Goal: Information Seeking & Learning: Learn about a topic

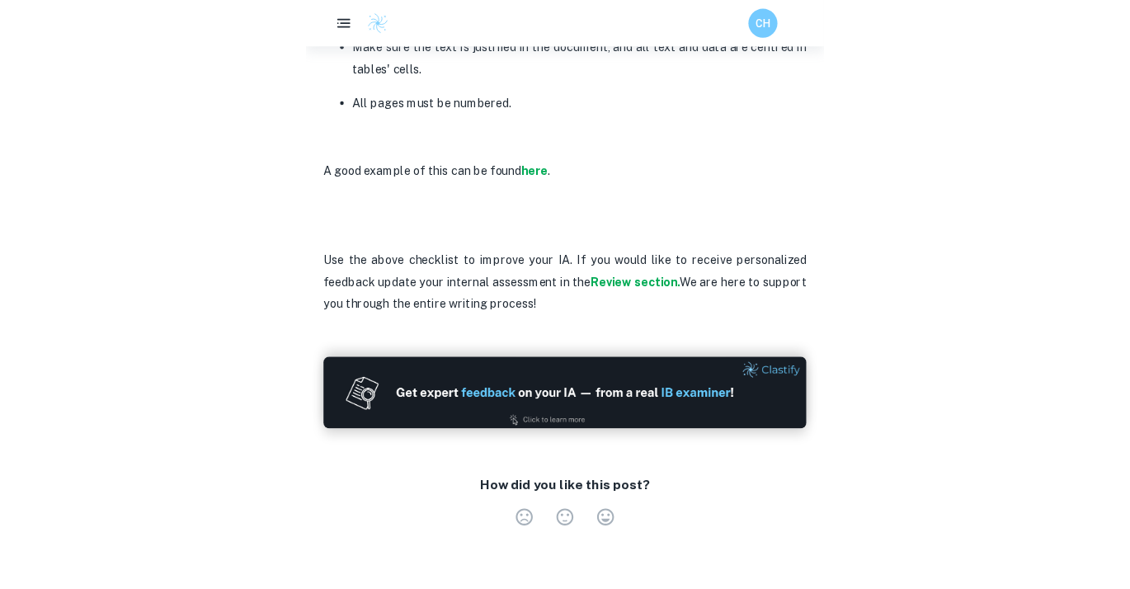
scroll to position [4448, 0]
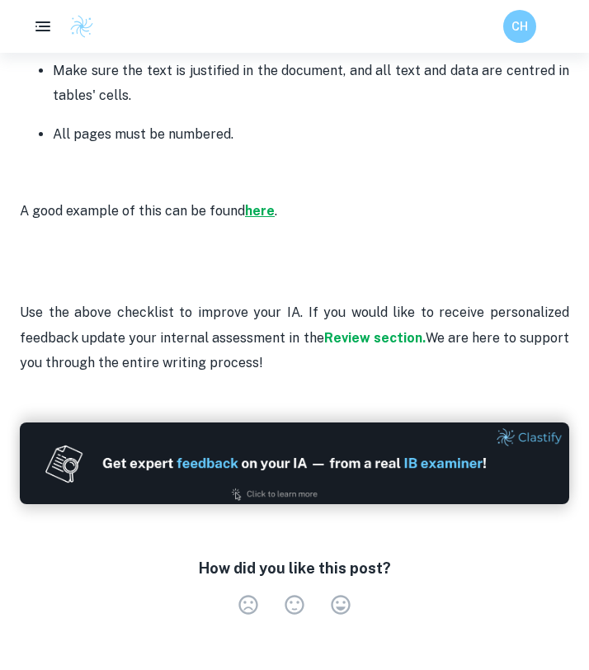
click at [260, 203] on strong "here" at bounding box center [260, 211] width 30 height 16
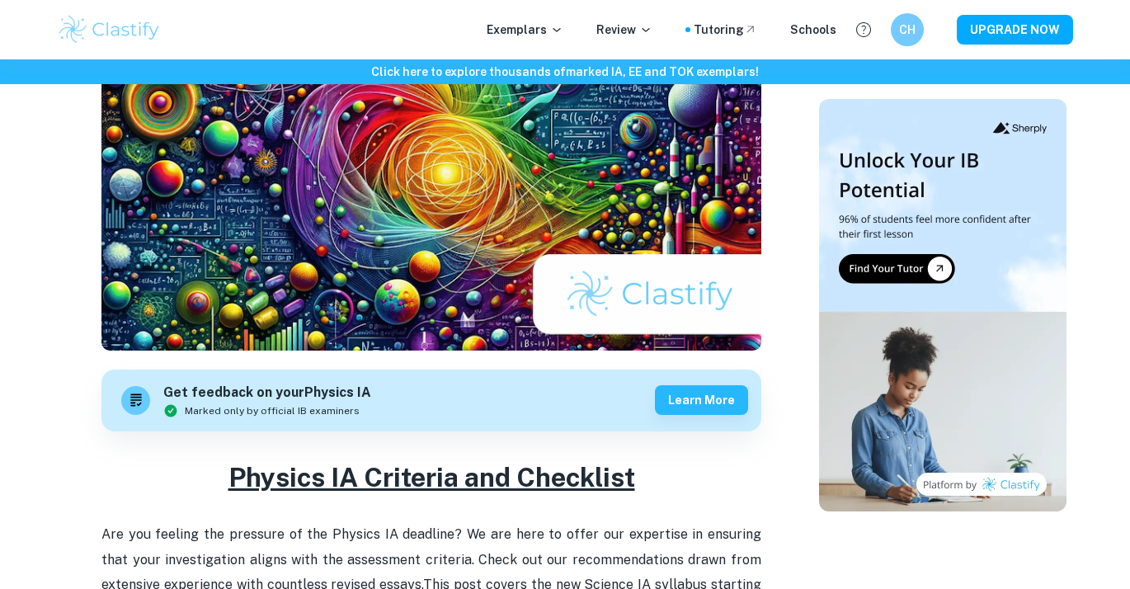
scroll to position [0, 0]
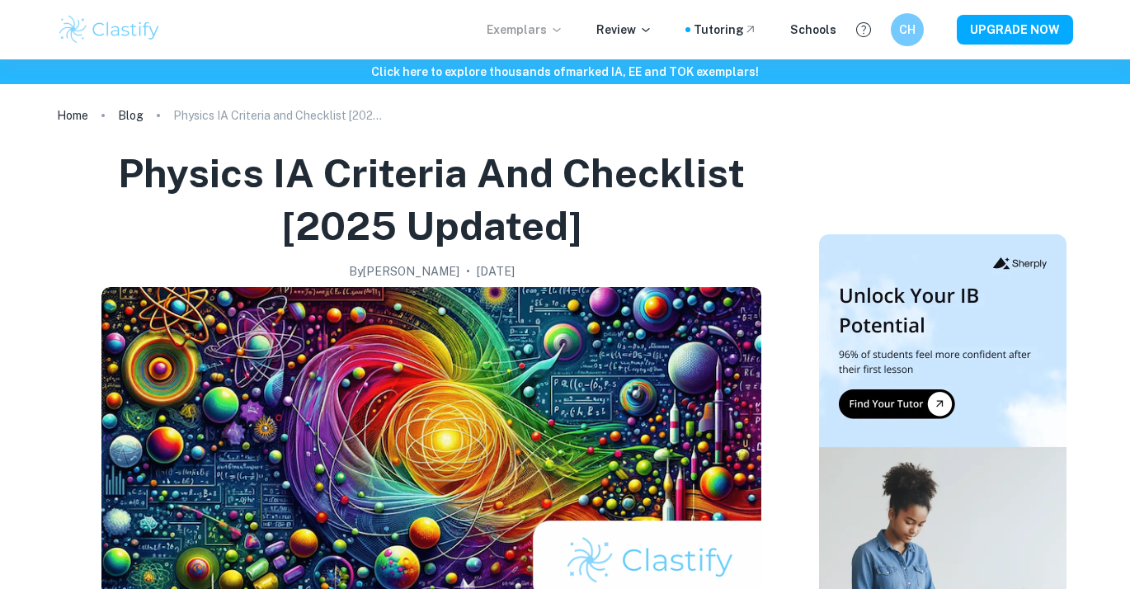
click at [524, 27] on p "Exemplars" at bounding box center [525, 30] width 77 height 18
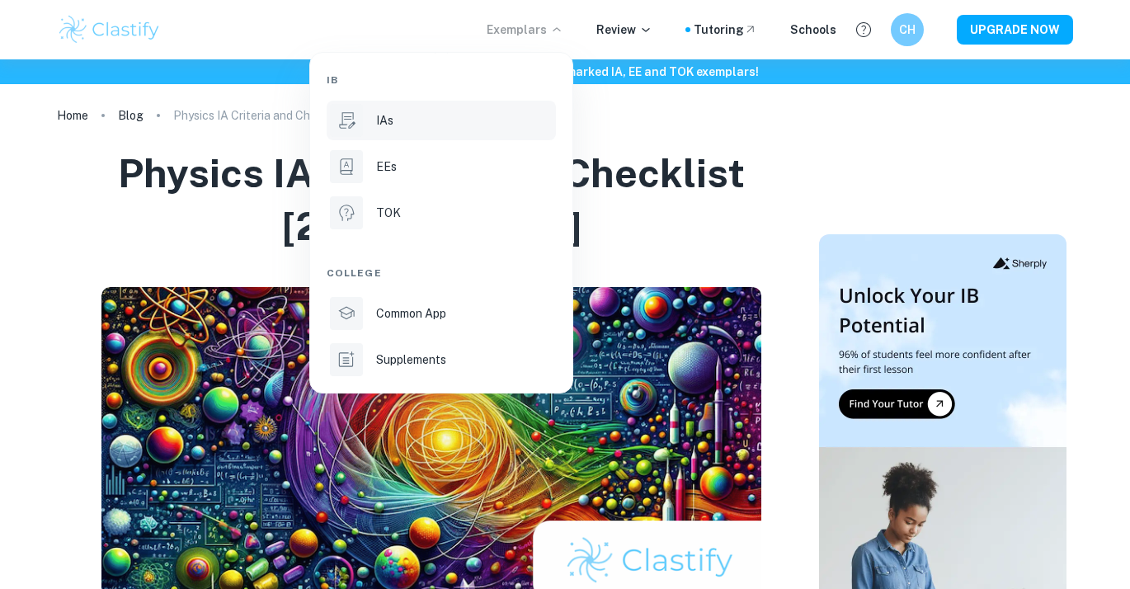
click at [420, 108] on li "IAs" at bounding box center [441, 121] width 229 height 40
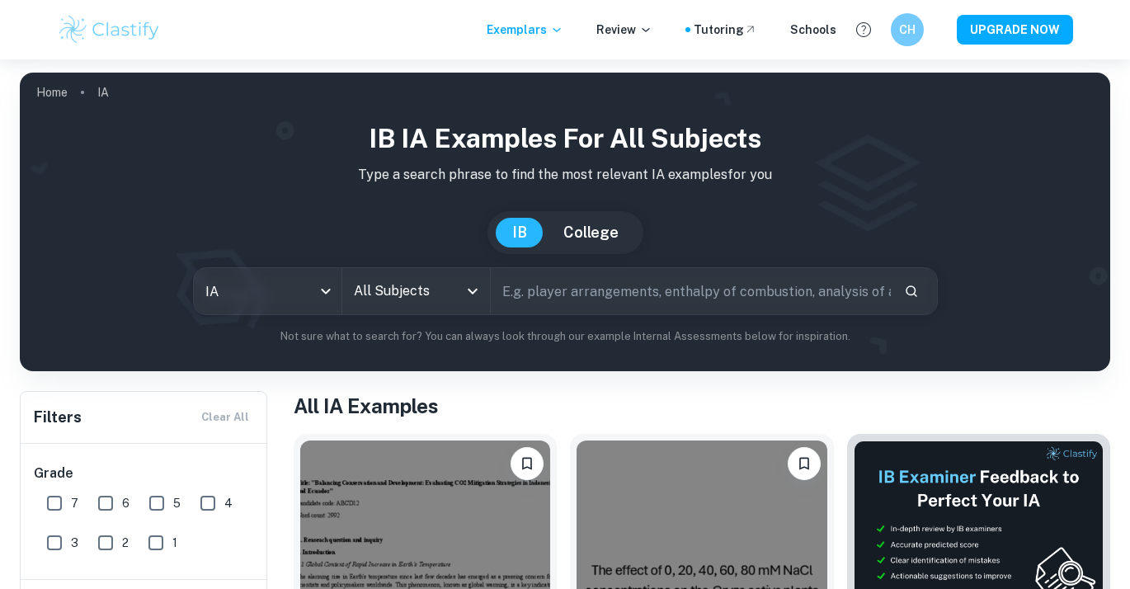
click at [407, 289] on input "All Subjects" at bounding box center [404, 290] width 108 height 31
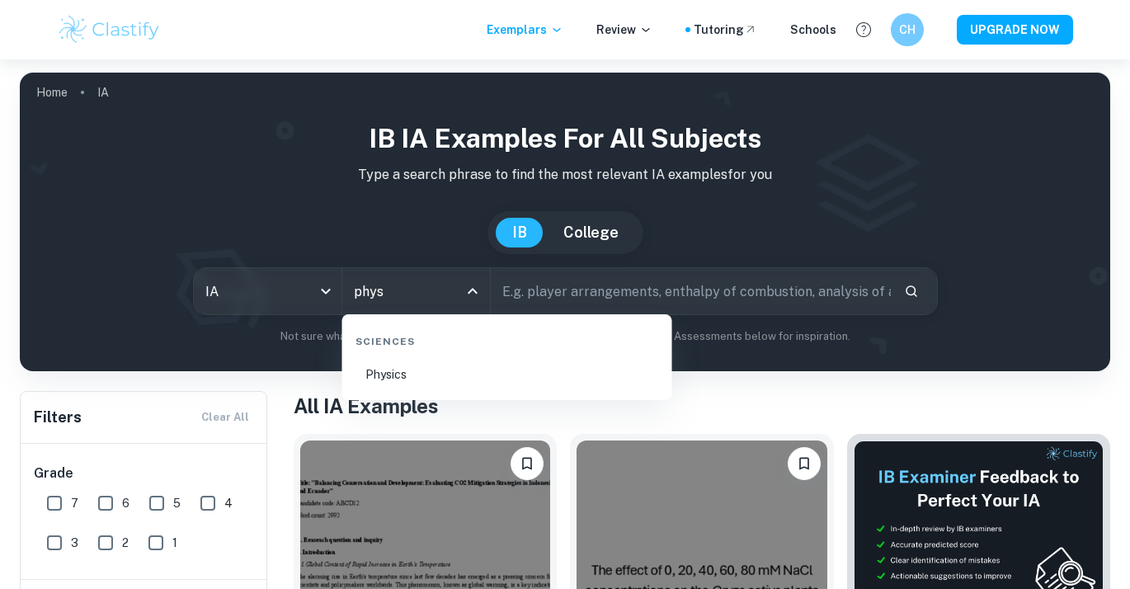
type input "physi"
click at [431, 380] on li "Physics" at bounding box center [507, 374] width 317 height 38
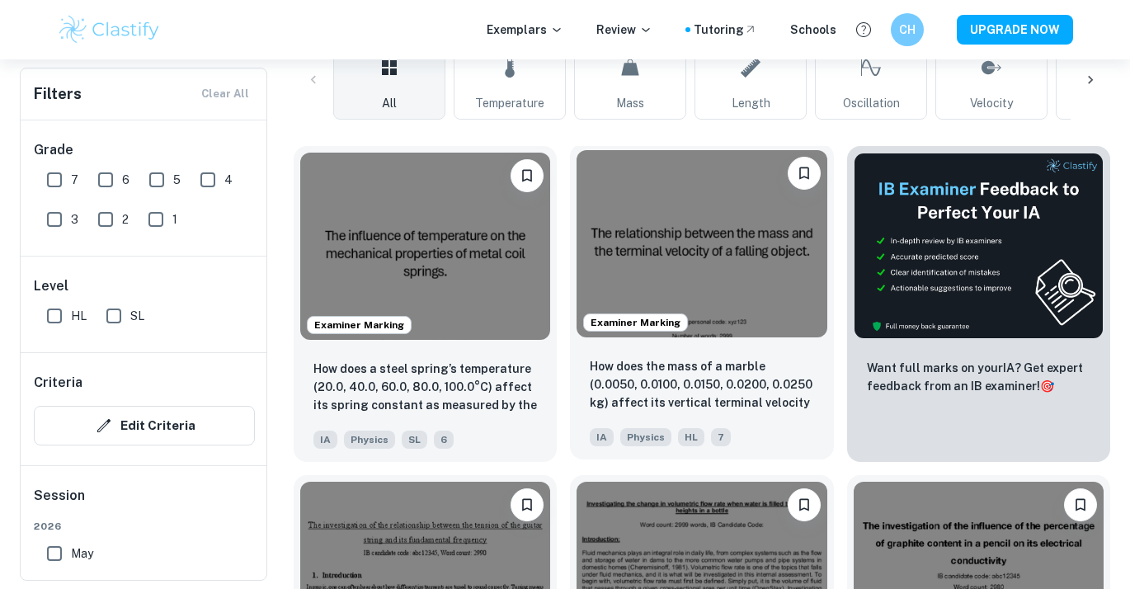
scroll to position [296, 0]
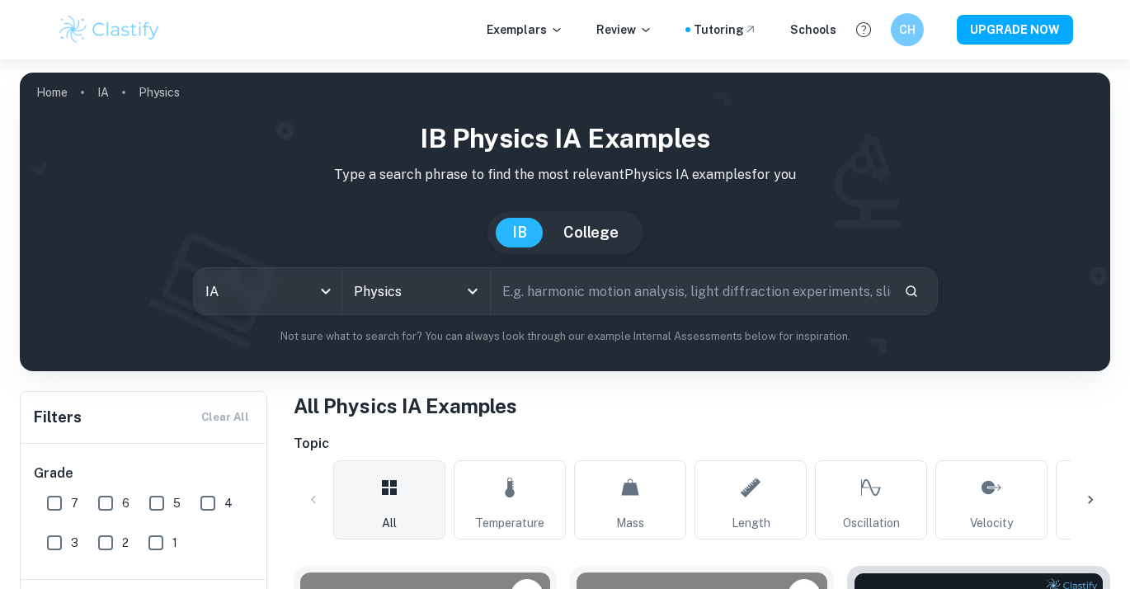
scroll to position [296, 0]
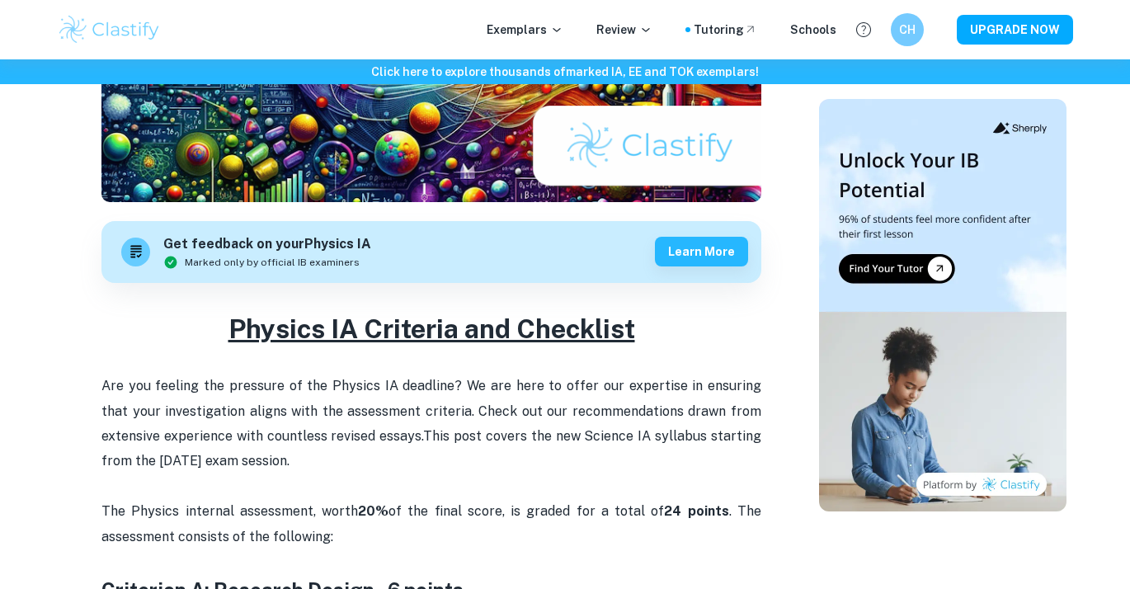
scroll to position [181, 0]
